Goal: Transaction & Acquisition: Purchase product/service

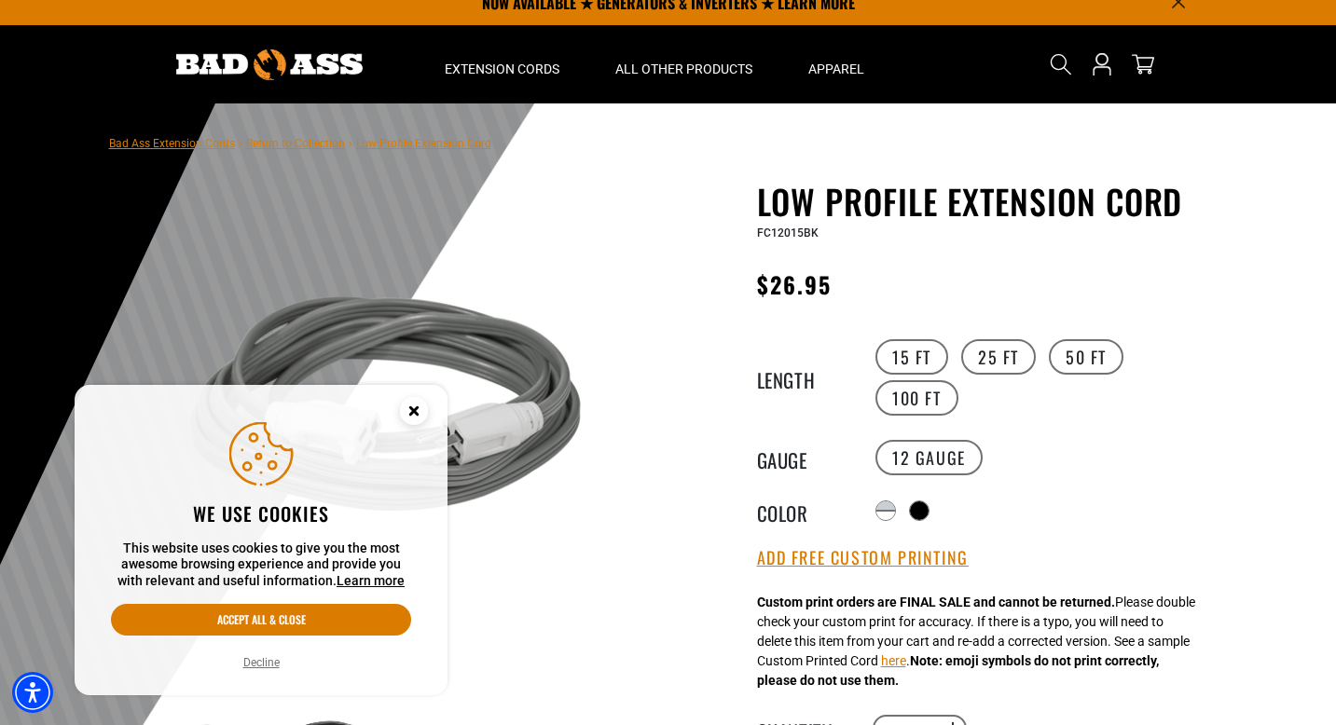
scroll to position [30, 0]
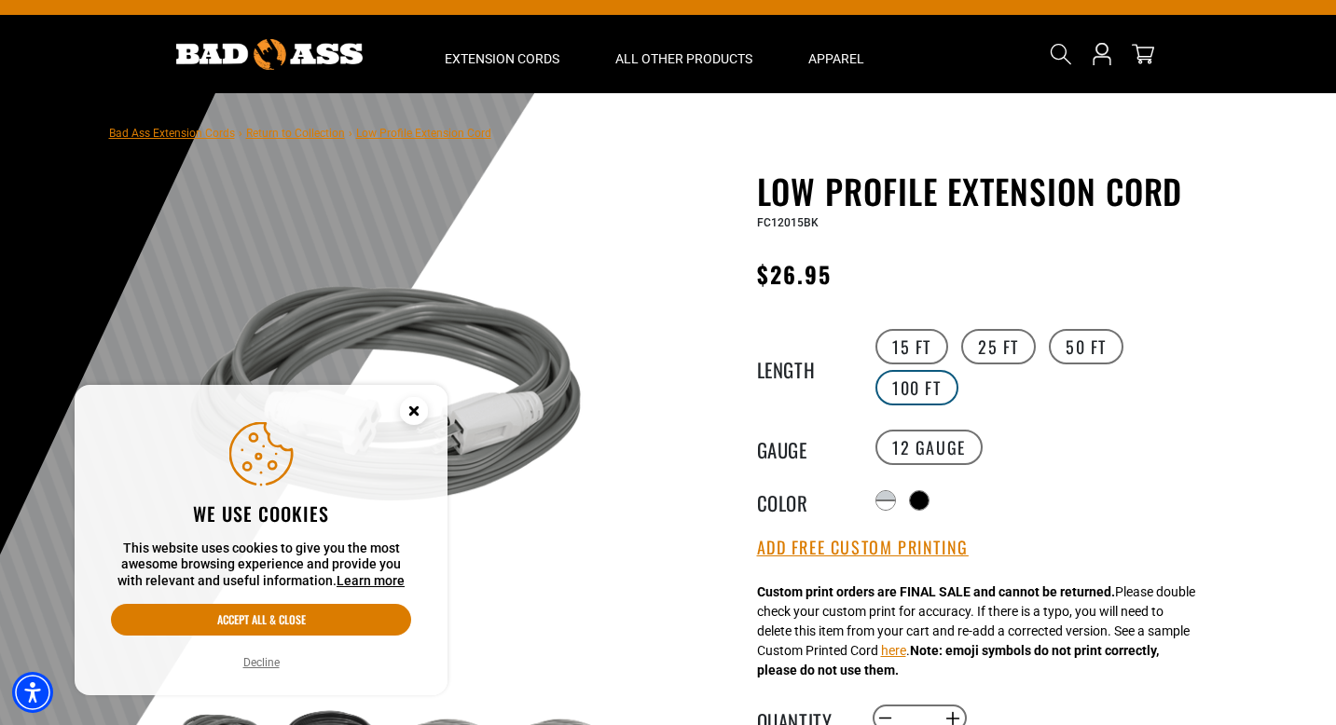
click at [928, 384] on label "100 FT" at bounding box center [916, 387] width 83 height 35
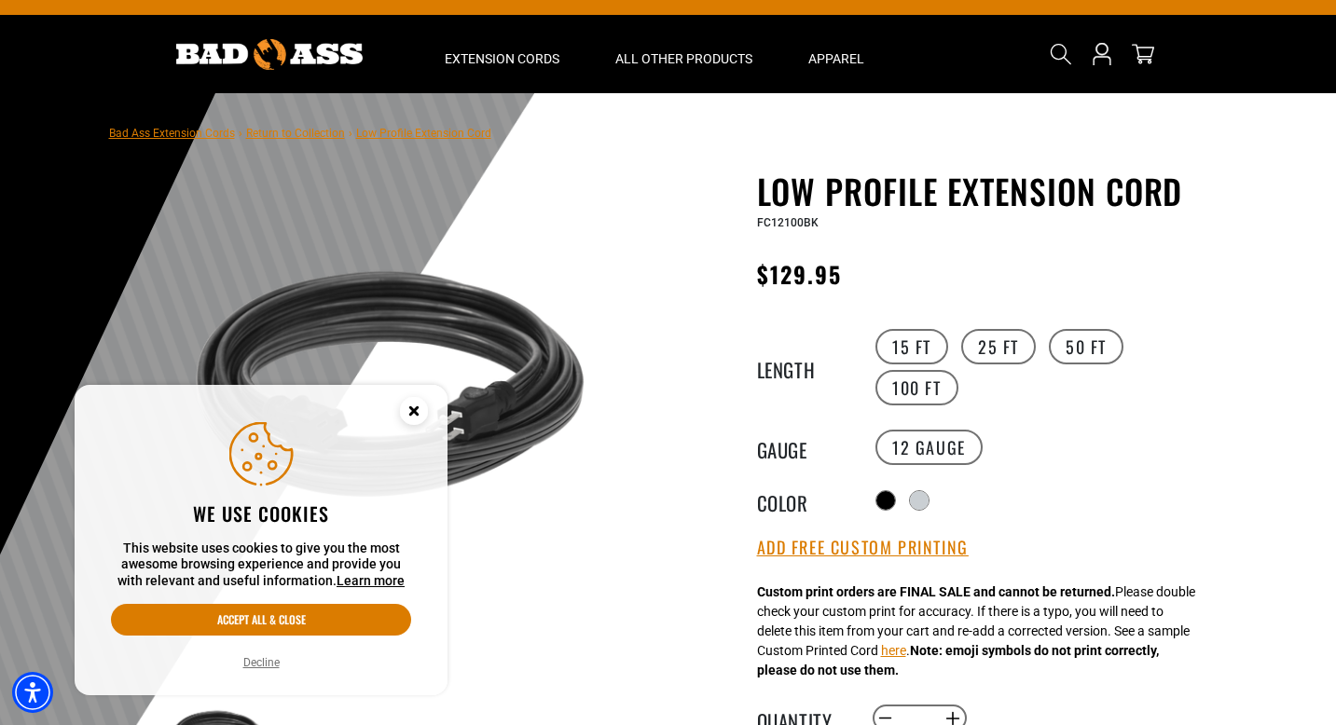
click at [541, 372] on img at bounding box center [388, 399] width 449 height 449
click at [419, 410] on circle "Close this option" at bounding box center [414, 411] width 28 height 28
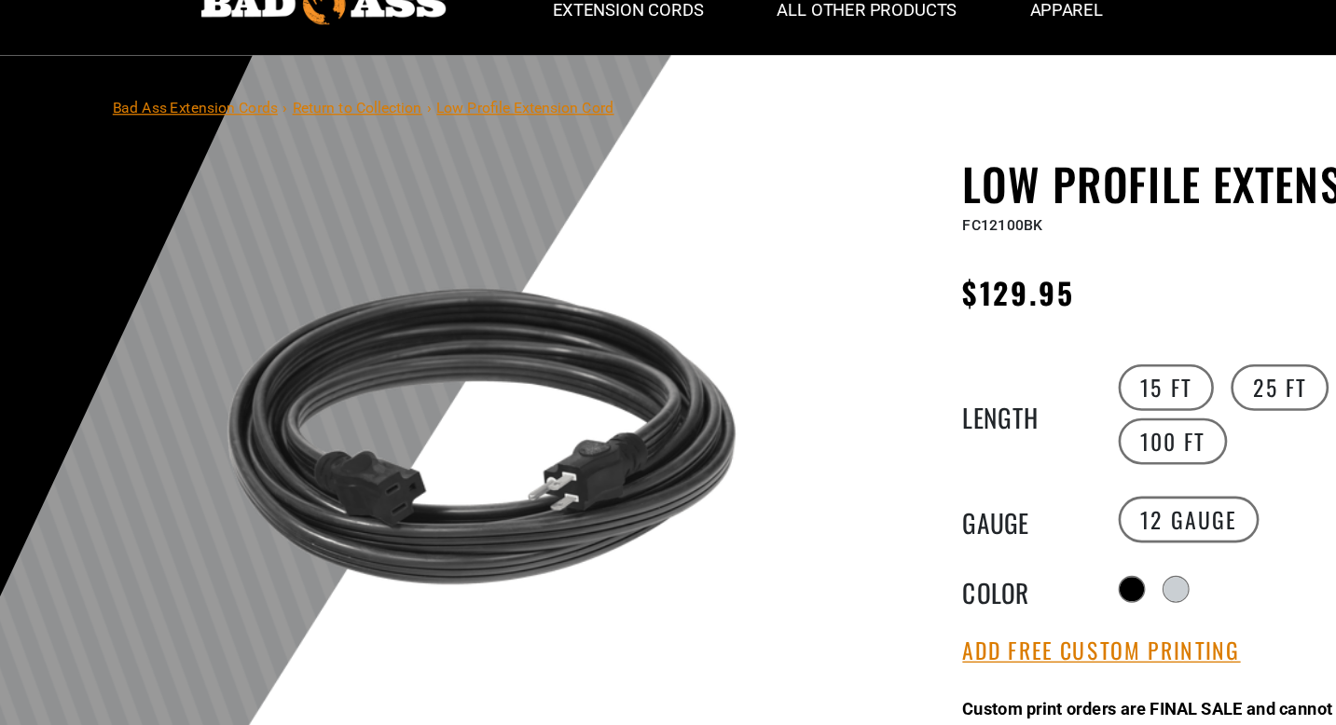
scroll to position [20, 0]
